Goal: Task Accomplishment & Management: Use online tool/utility

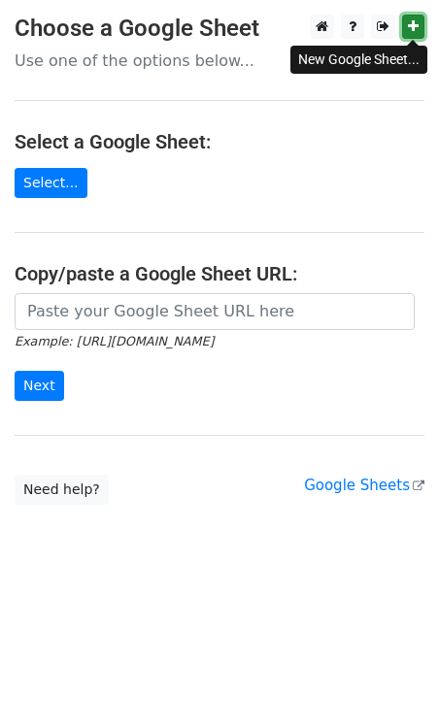
click at [416, 28] on icon at bounding box center [413, 26] width 11 height 14
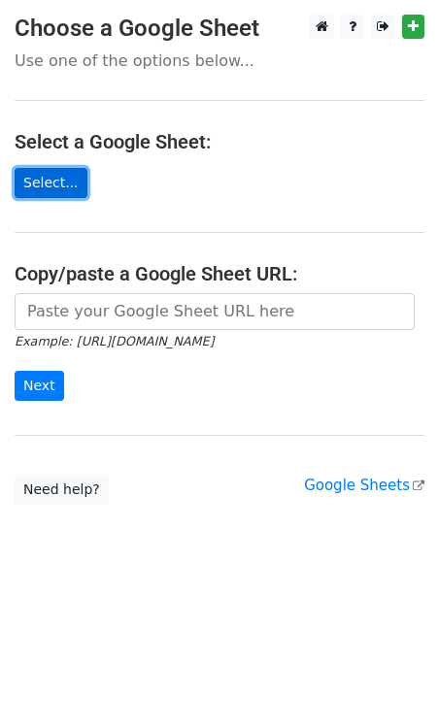
click at [39, 182] on link "Select..." at bounding box center [51, 183] width 73 height 30
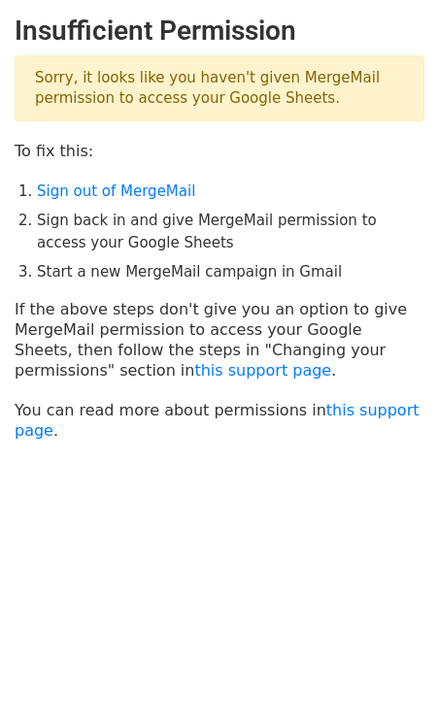
drag, startPoint x: 279, startPoint y: 91, endPoint x: 36, endPoint y: 78, distance: 243.1
click at [36, 78] on p "Sorry, it looks like you haven't given MergeMail permission to access your Goog…" at bounding box center [220, 88] width 410 height 66
copy p "Sorry, it looks like you haven't given MergeMail permission to access your Goog…"
click at [127, 196] on link "Sign out of MergeMail" at bounding box center [116, 191] width 158 height 17
click at [325, 412] on link "this support page" at bounding box center [217, 420] width 405 height 39
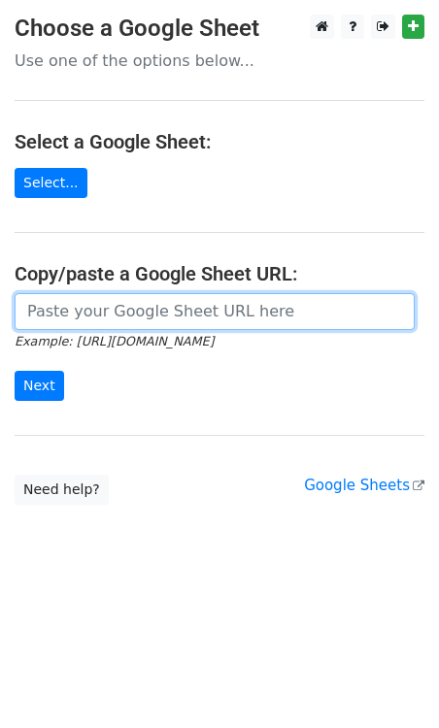
click at [82, 308] on input "url" at bounding box center [215, 311] width 400 height 37
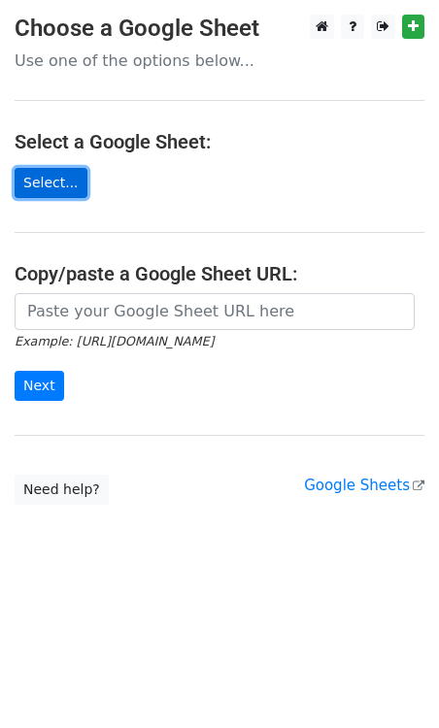
click at [64, 188] on link "Select..." at bounding box center [51, 183] width 73 height 30
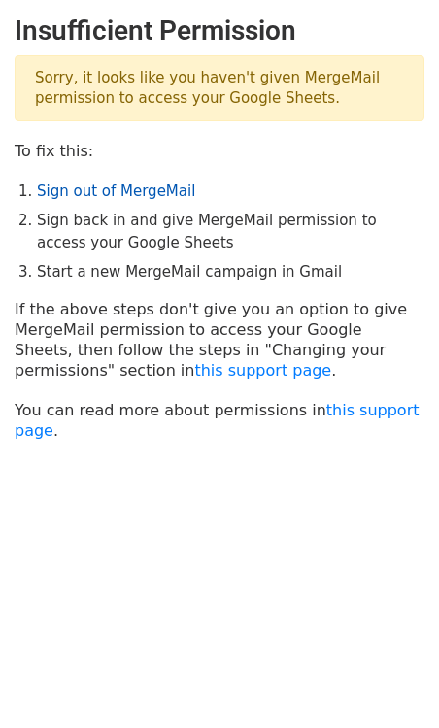
click at [135, 194] on link "Sign out of MergeMail" at bounding box center [116, 191] width 158 height 17
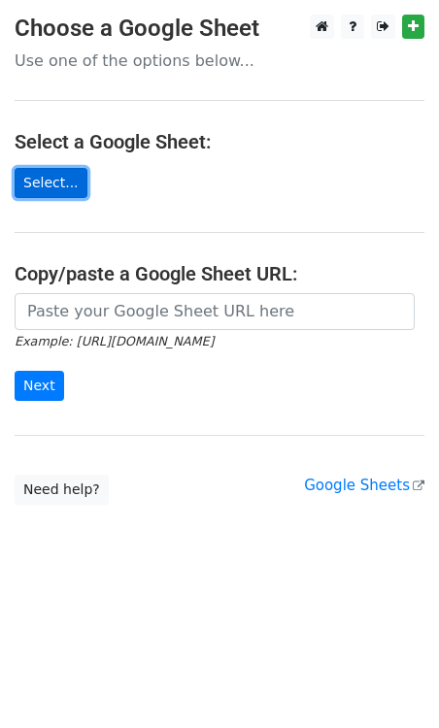
click at [54, 184] on link "Select..." at bounding box center [51, 183] width 73 height 30
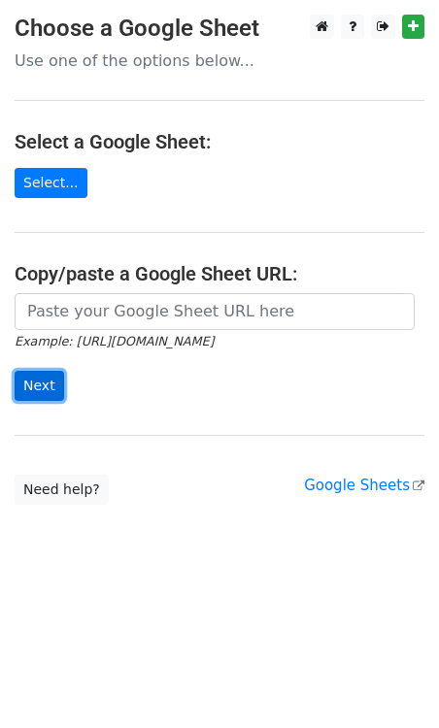
click at [40, 391] on input "Next" at bounding box center [40, 386] width 50 height 30
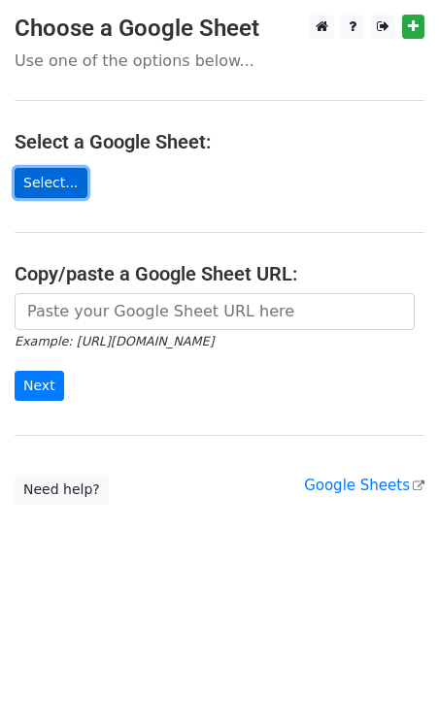
click at [69, 190] on link "Select..." at bounding box center [51, 183] width 73 height 30
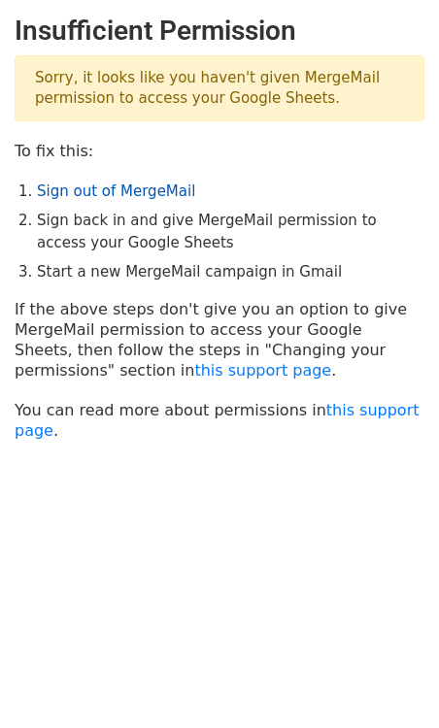
click at [92, 196] on link "Sign out of MergeMail" at bounding box center [116, 191] width 158 height 17
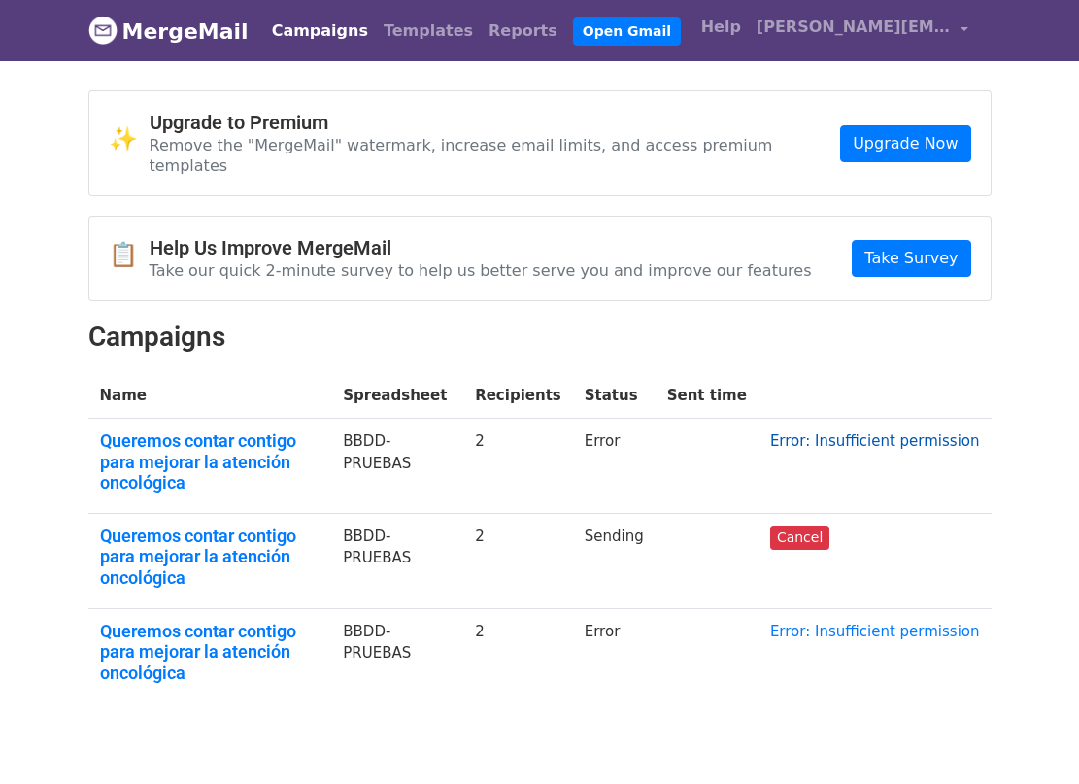
click at [813, 432] on link "Error: Insufficient permission" at bounding box center [875, 440] width 210 height 17
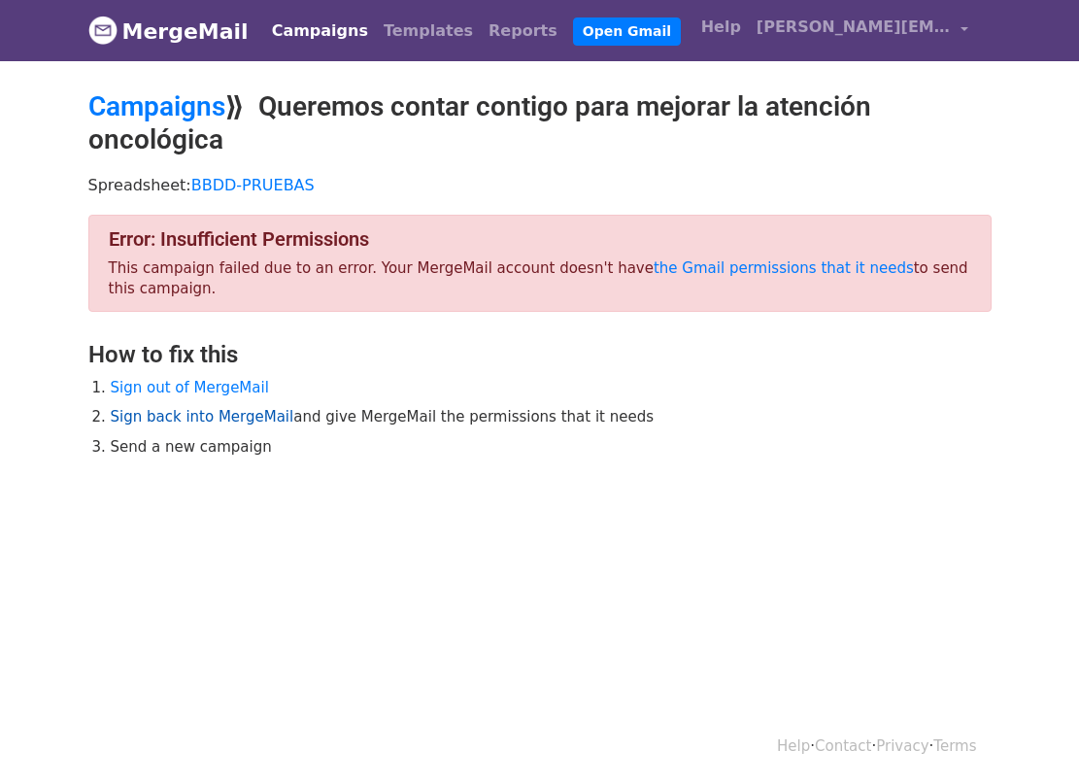
click at [184, 422] on link "Sign back into MergeMail" at bounding box center [203, 416] width 184 height 17
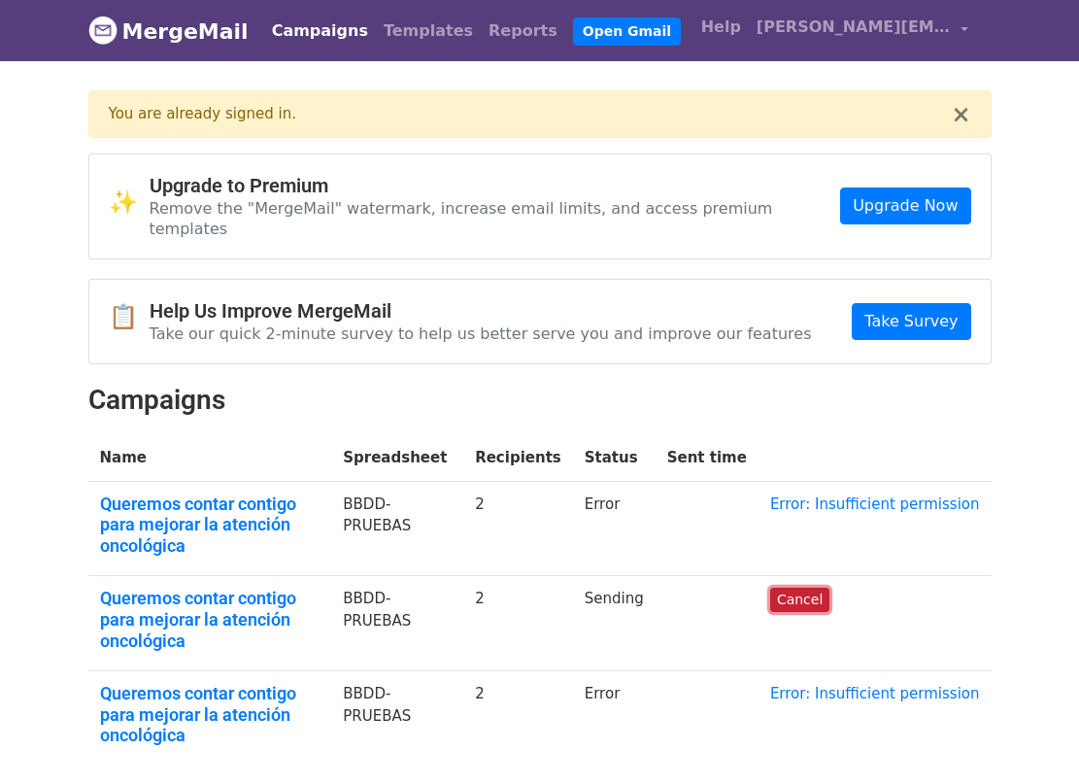
click at [827, 587] on link "Cancel" at bounding box center [799, 599] width 59 height 24
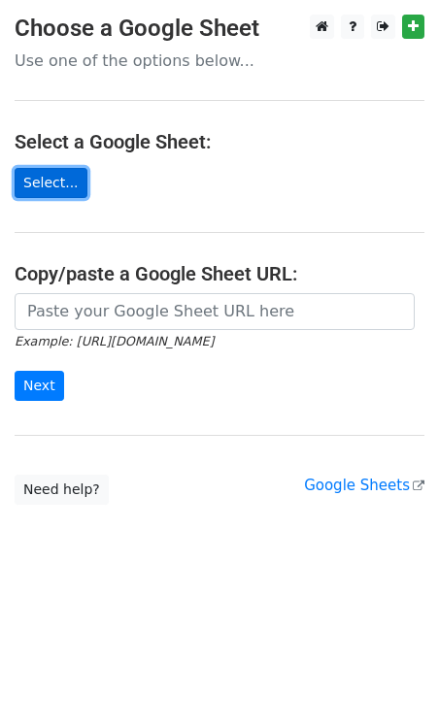
click at [67, 188] on link "Select..." at bounding box center [51, 183] width 73 height 30
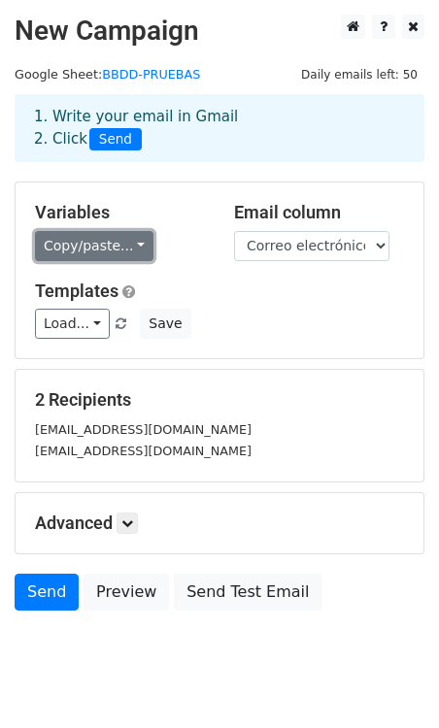
click at [141, 252] on link "Copy/paste..." at bounding box center [94, 246] width 118 height 30
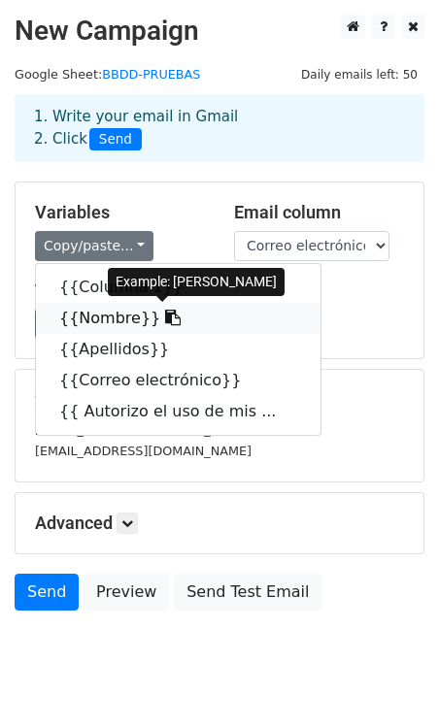
click at [124, 317] on link "{{Nombre}}" at bounding box center [178, 318] width 284 height 31
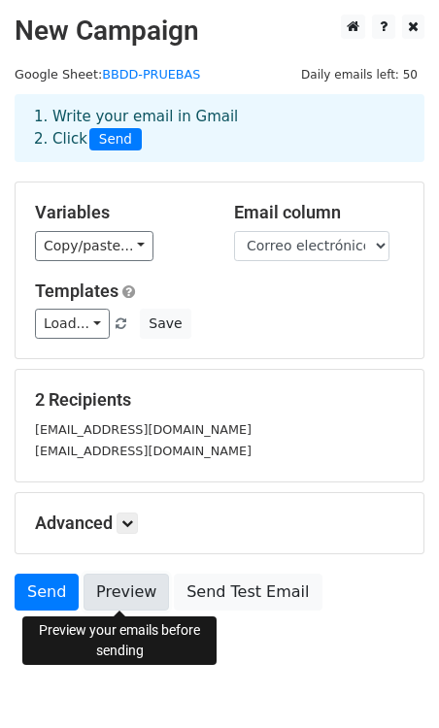
click at [128, 601] on link "Preview" at bounding box center [125, 592] width 85 height 37
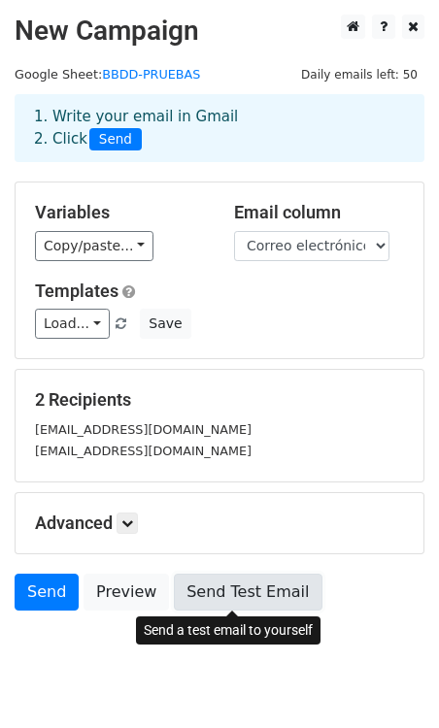
click at [236, 594] on link "Send Test Email" at bounding box center [248, 592] width 148 height 37
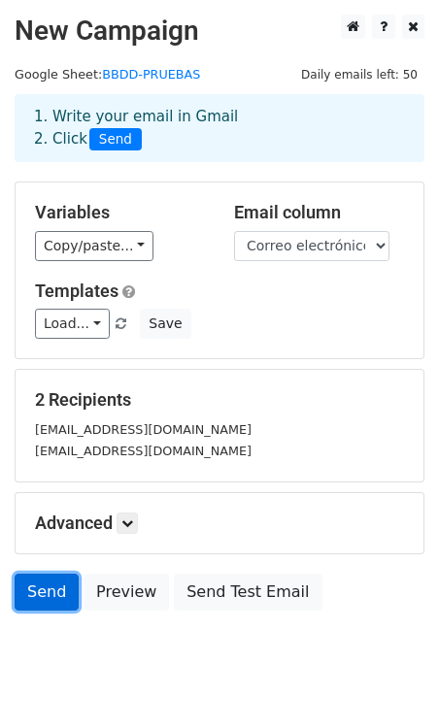
click at [62, 598] on link "Send" at bounding box center [47, 592] width 64 height 37
click at [65, 602] on link "Send" at bounding box center [47, 592] width 64 height 37
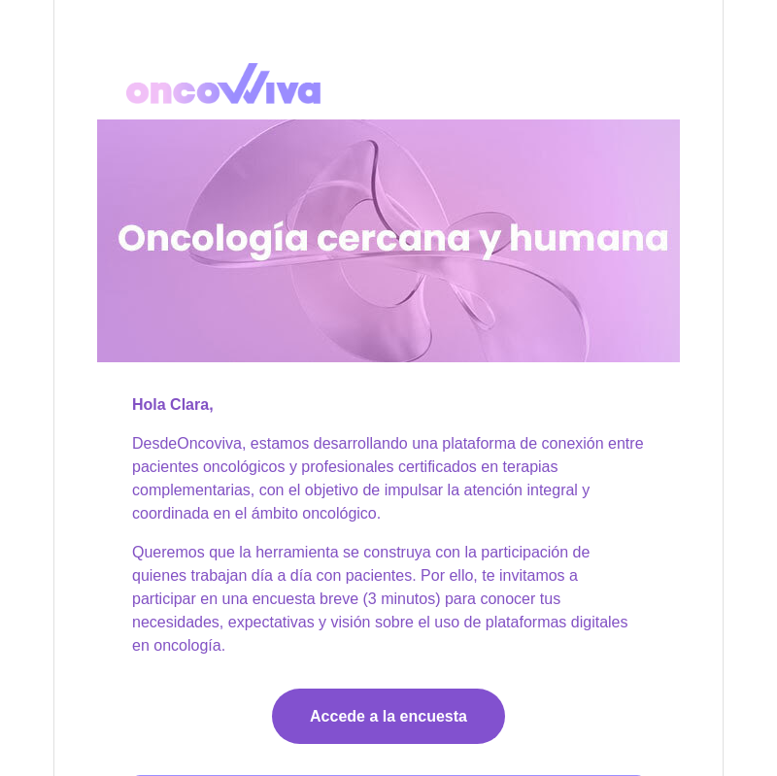
scroll to position [390, 0]
